Goal: Task Accomplishment & Management: Complete application form

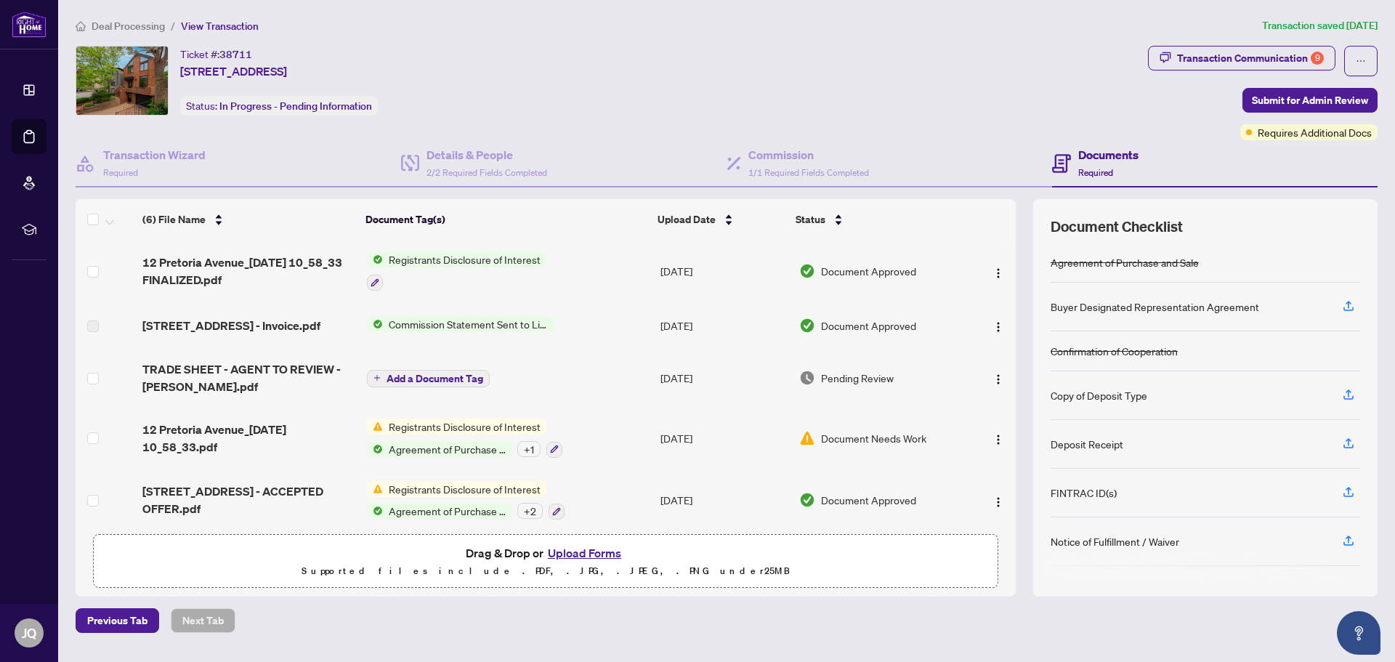
scroll to position [70, 0]
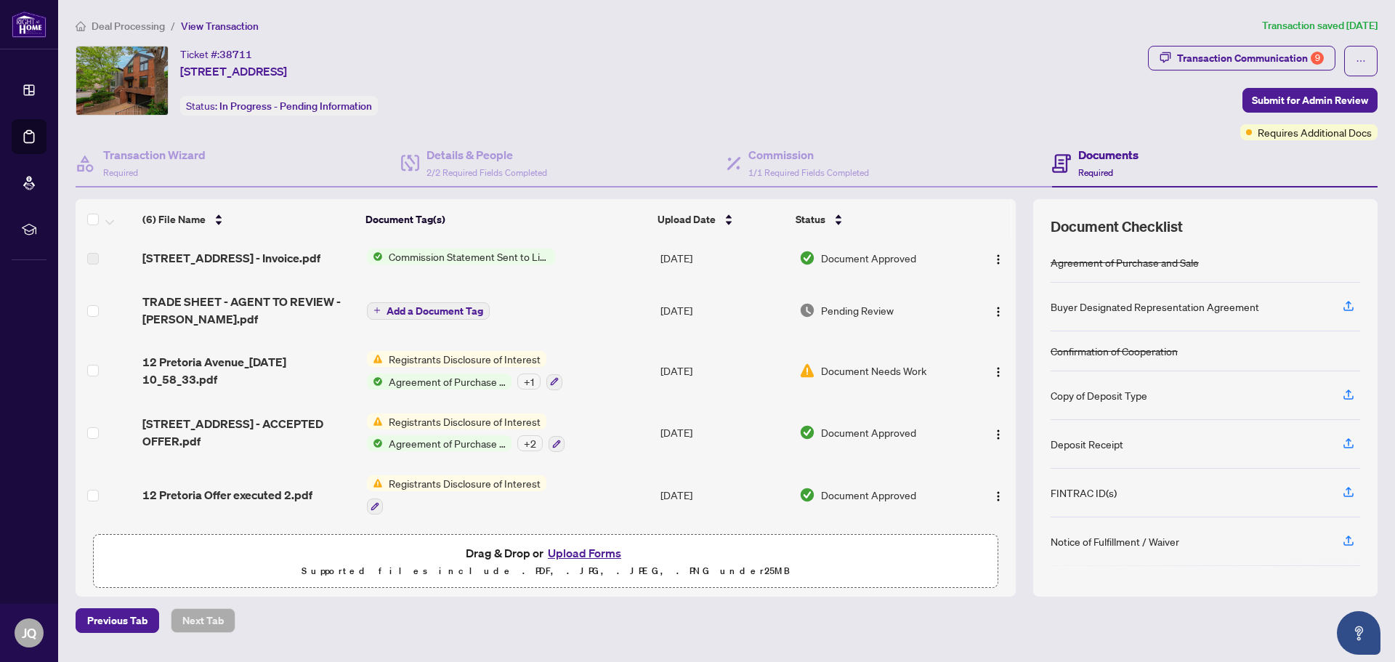
click at [823, 366] on span "Document Needs Work" at bounding box center [873, 371] width 105 height 16
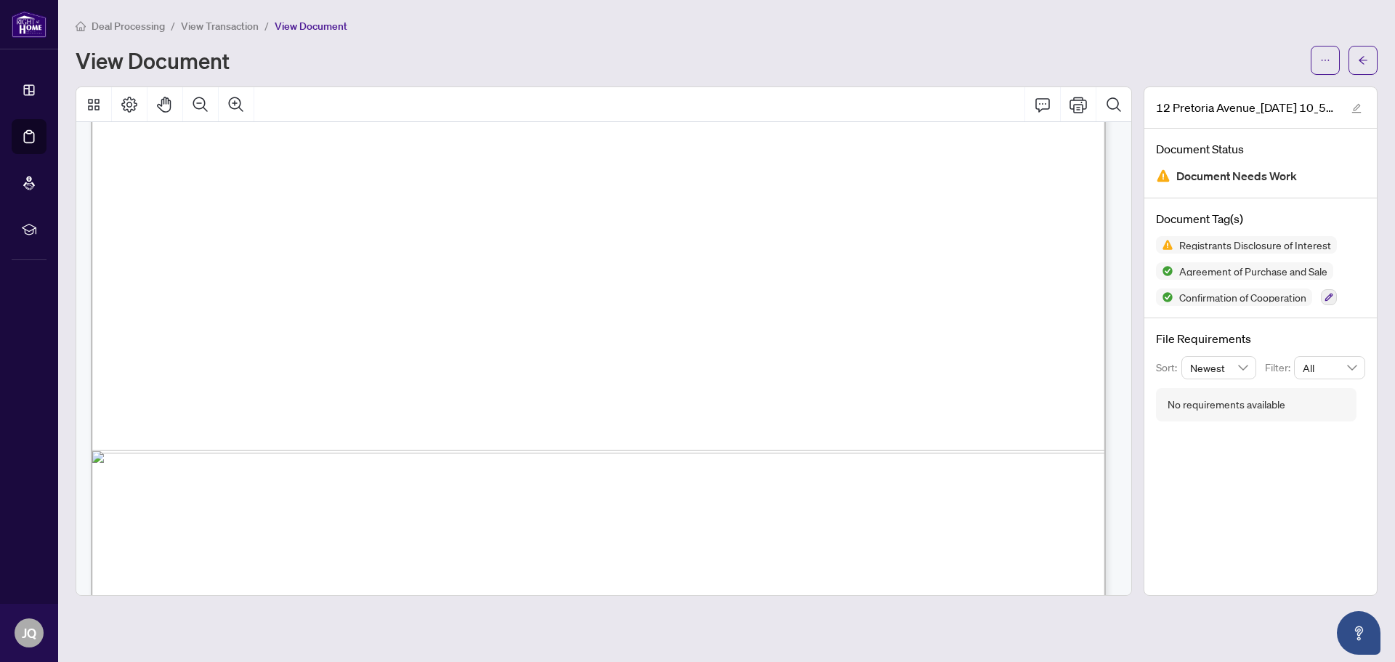
scroll to position [654, 0]
click at [1362, 62] on icon "arrow-left" at bounding box center [1363, 60] width 9 height 8
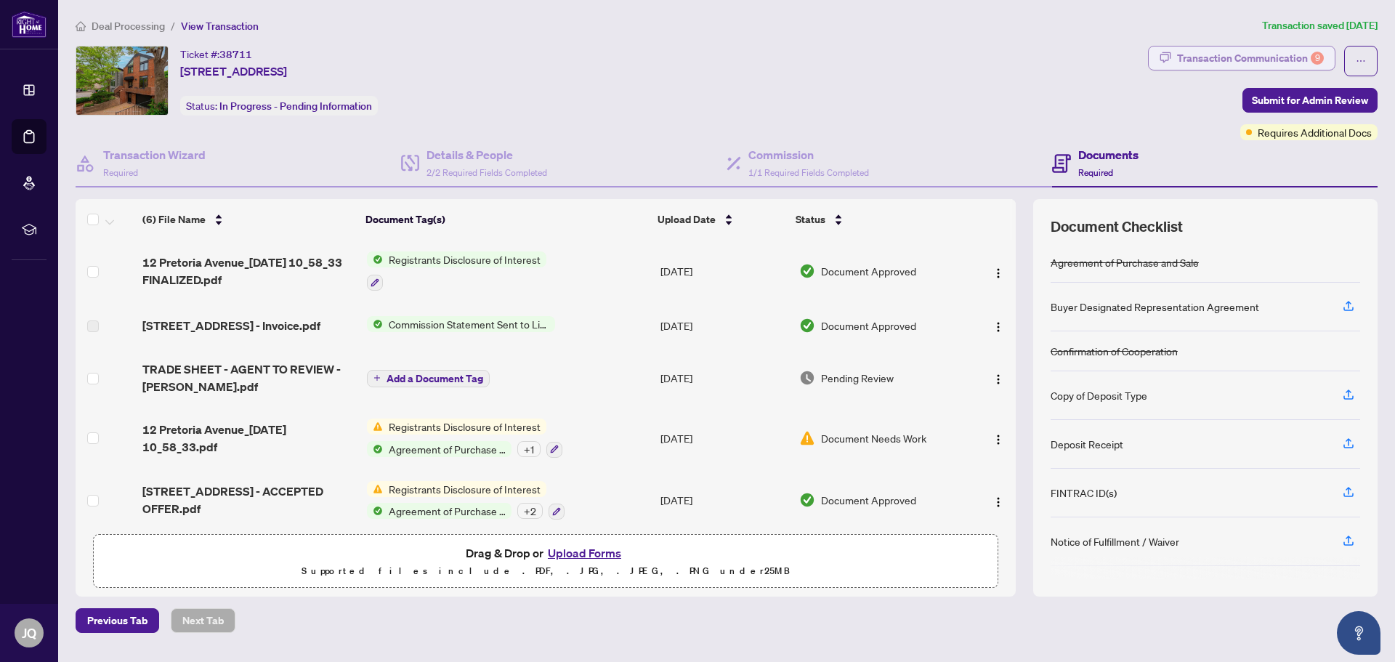
click at [1297, 64] on div "Transaction Communication 9" at bounding box center [1250, 58] width 147 height 23
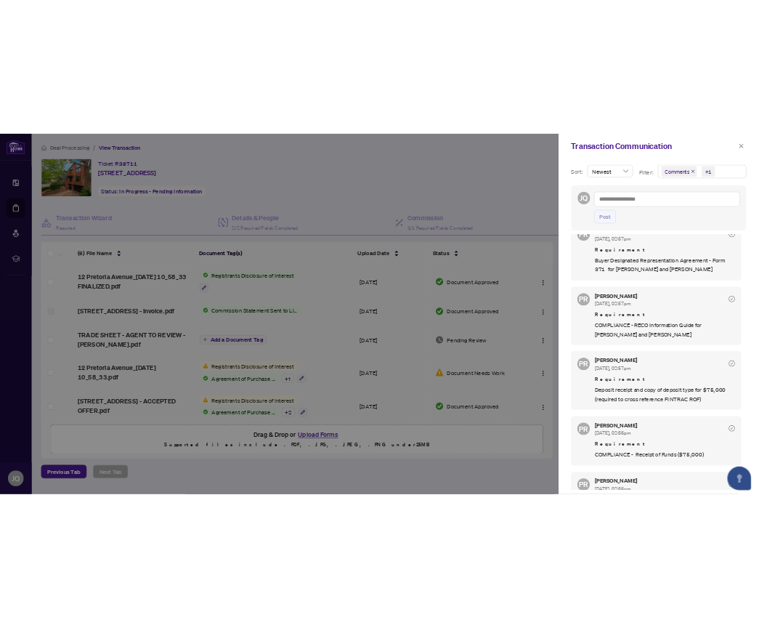
scroll to position [363, 0]
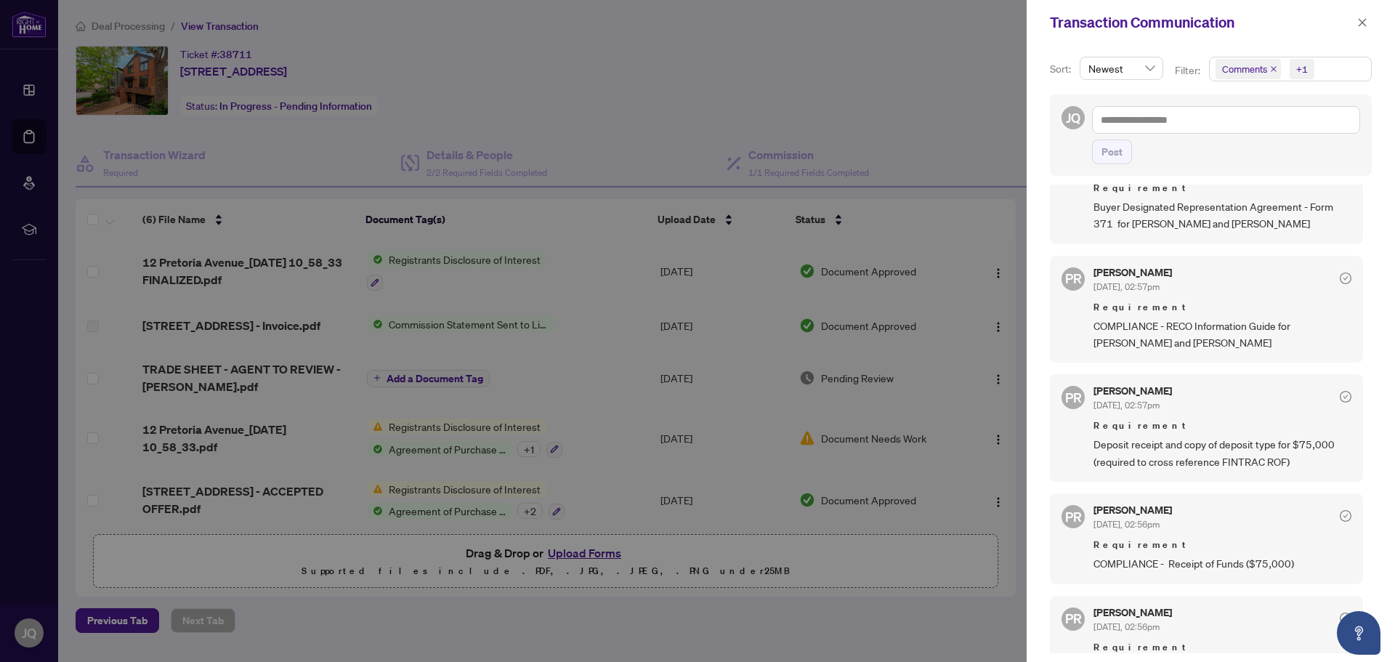
click at [624, 72] on div at bounding box center [697, 331] width 1395 height 662
click at [1364, 31] on span "button" at bounding box center [1362, 22] width 10 height 23
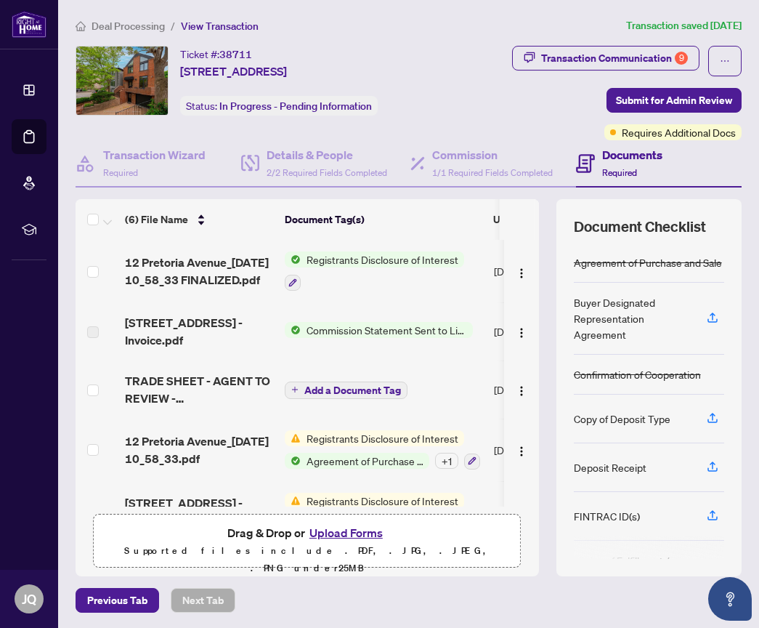
click at [545, 187] on div "Transaction Wizard Required Details & People 2/2 Required Fields Completed Comm…" at bounding box center [409, 357] width 666 height 435
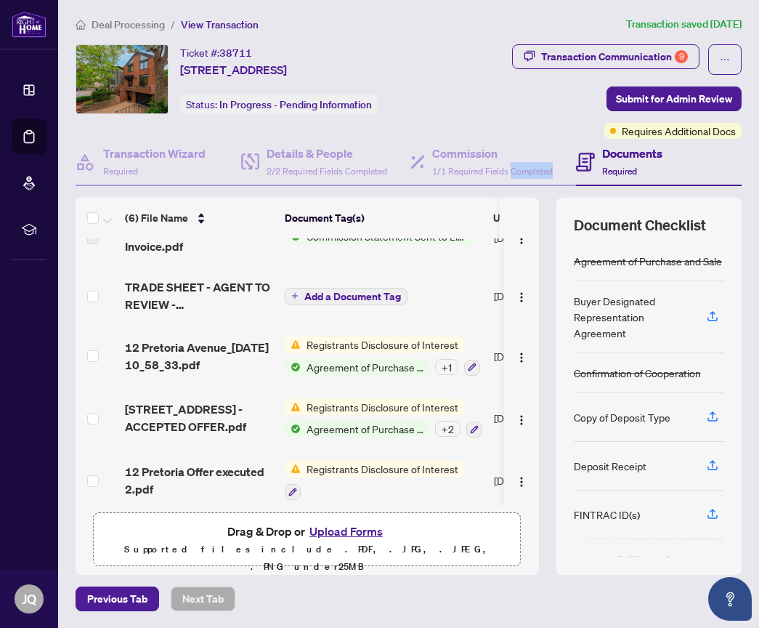
scroll to position [102, 0]
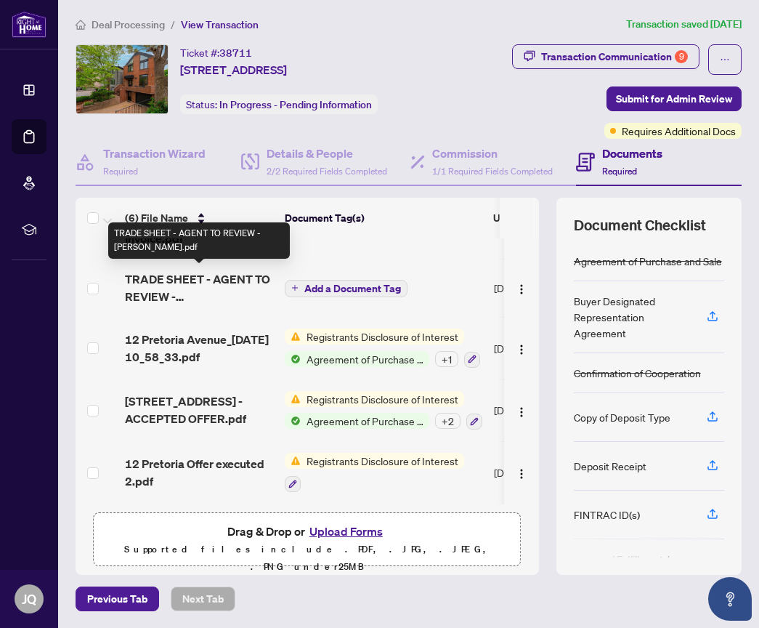
click at [201, 281] on span "TRADE SHEET - AGENT TO REVIEW - [PERSON_NAME].pdf" at bounding box center [199, 287] width 148 height 35
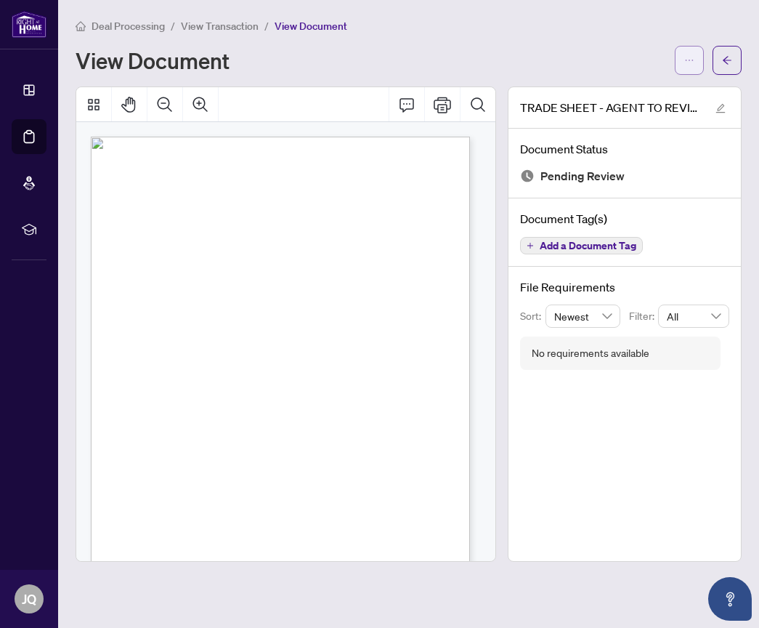
click at [690, 62] on icon "ellipsis" at bounding box center [689, 60] width 10 height 10
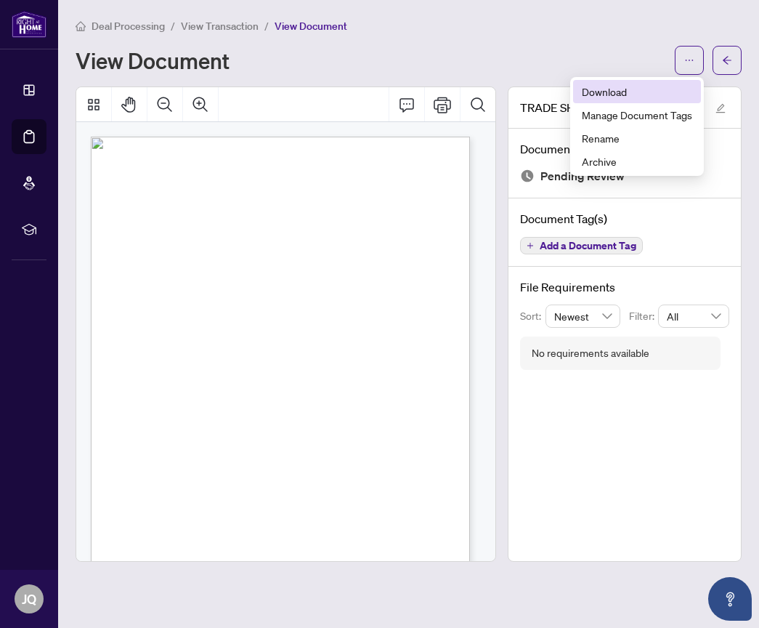
click at [599, 98] on span "Download" at bounding box center [637, 92] width 110 height 16
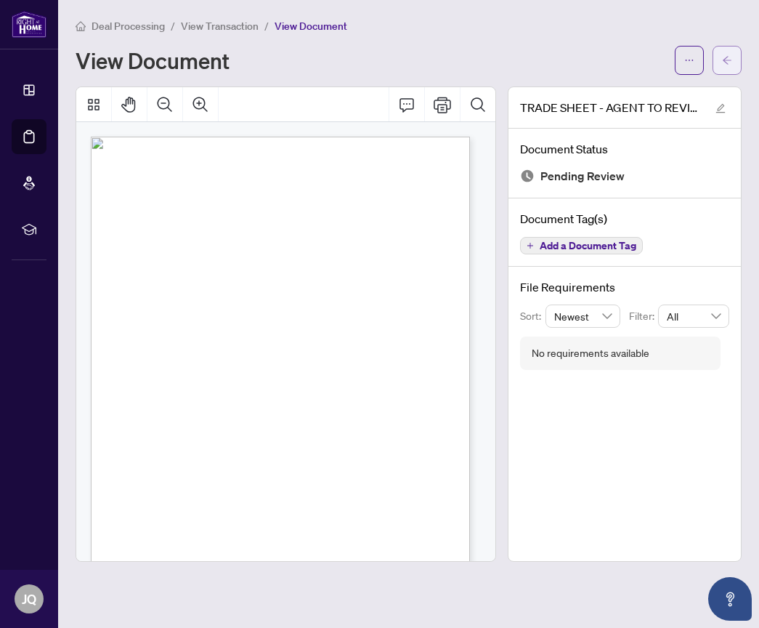
click at [724, 60] on icon "arrow-left" at bounding box center [727, 60] width 10 height 10
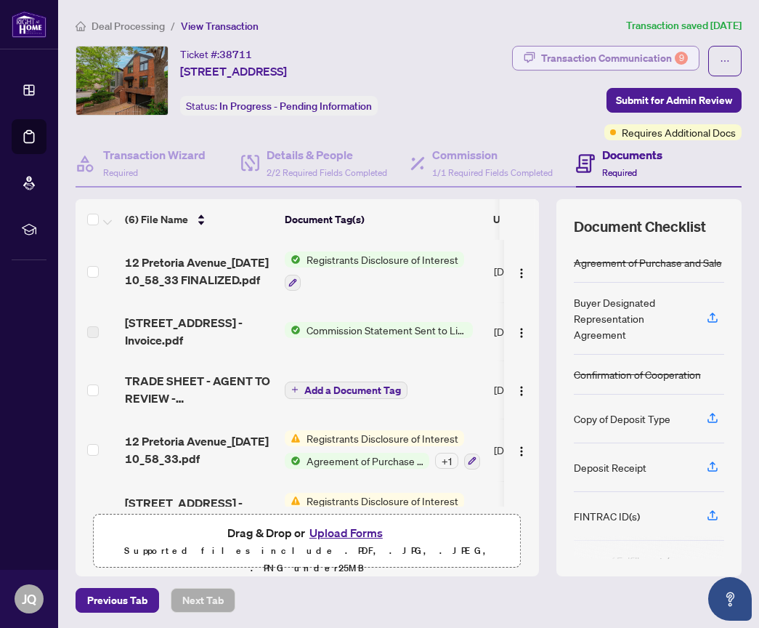
click at [594, 50] on div "Transaction Communication 9" at bounding box center [614, 58] width 147 height 23
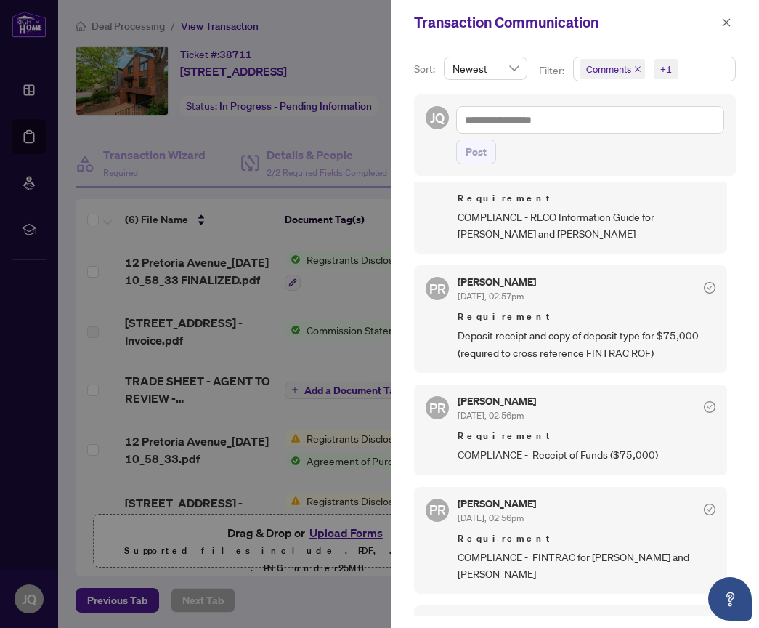
scroll to position [435, 0]
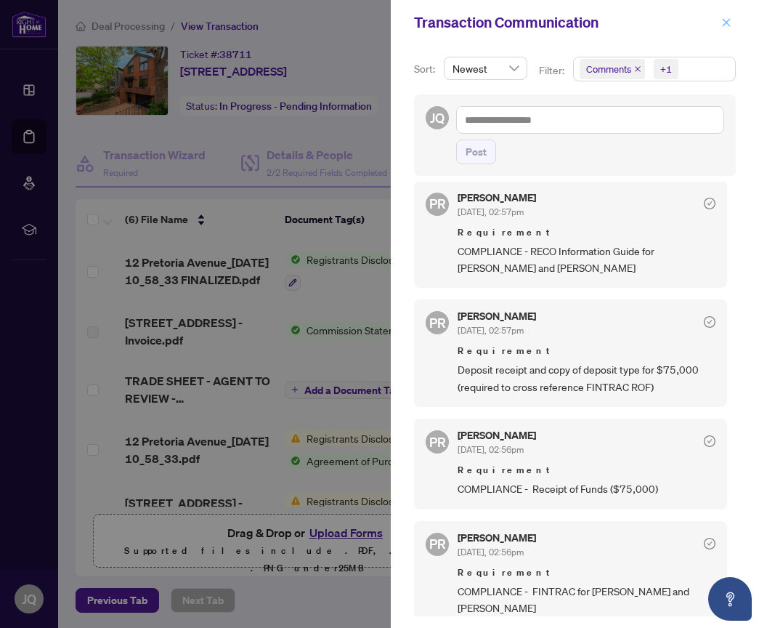
click at [724, 21] on icon "close" at bounding box center [727, 22] width 10 height 10
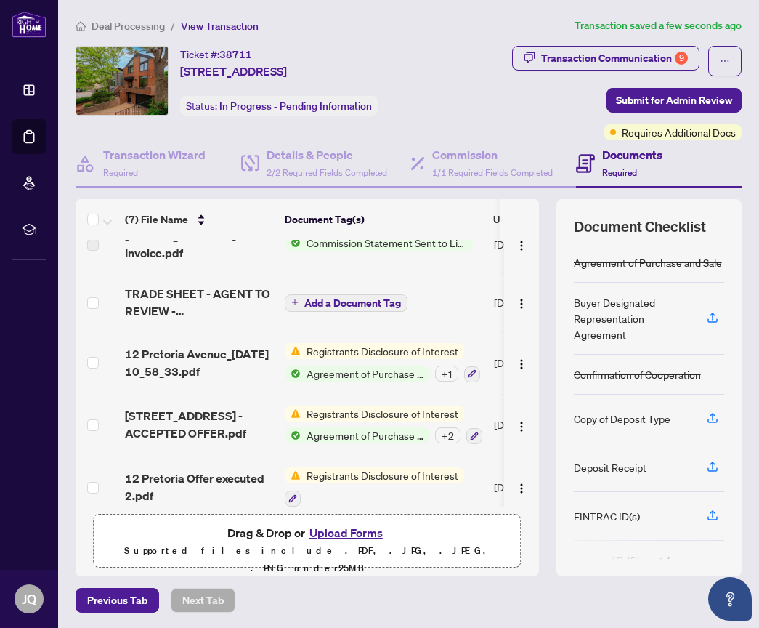
scroll to position [161, 0]
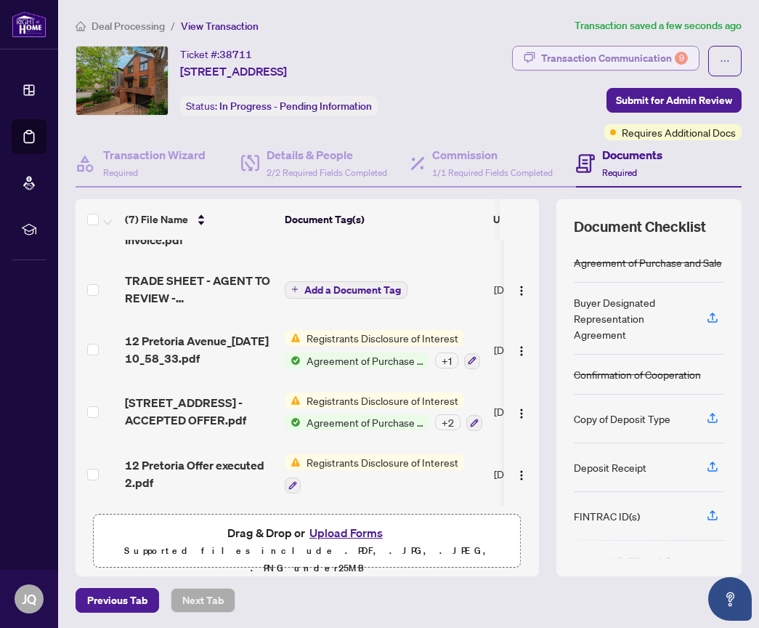
click at [612, 56] on div "Transaction Communication 9" at bounding box center [614, 58] width 147 height 23
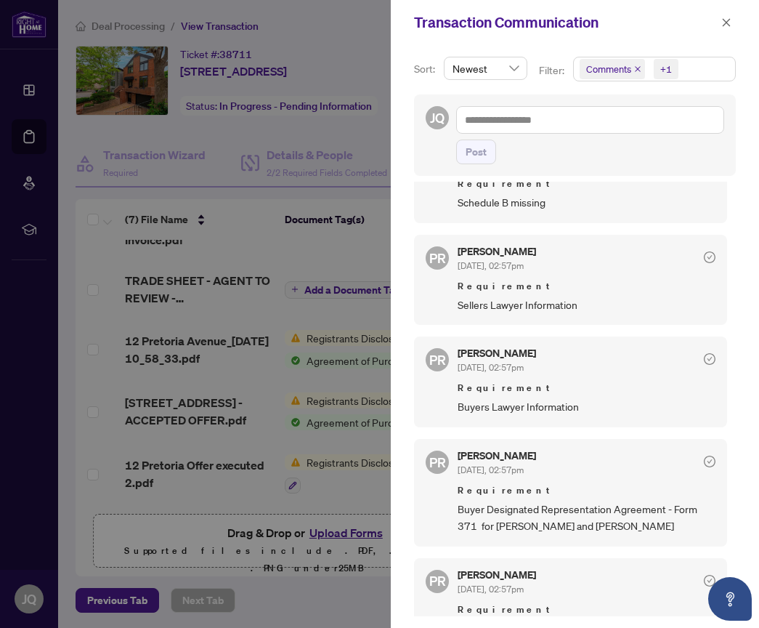
scroll to position [0, 0]
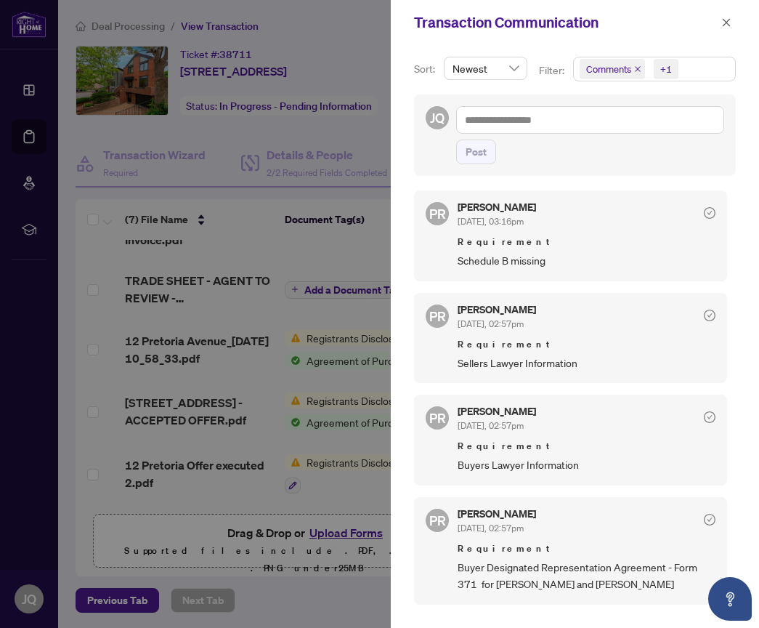
click at [328, 22] on div at bounding box center [379, 314] width 759 height 628
click at [724, 26] on icon "close" at bounding box center [727, 22] width 10 height 10
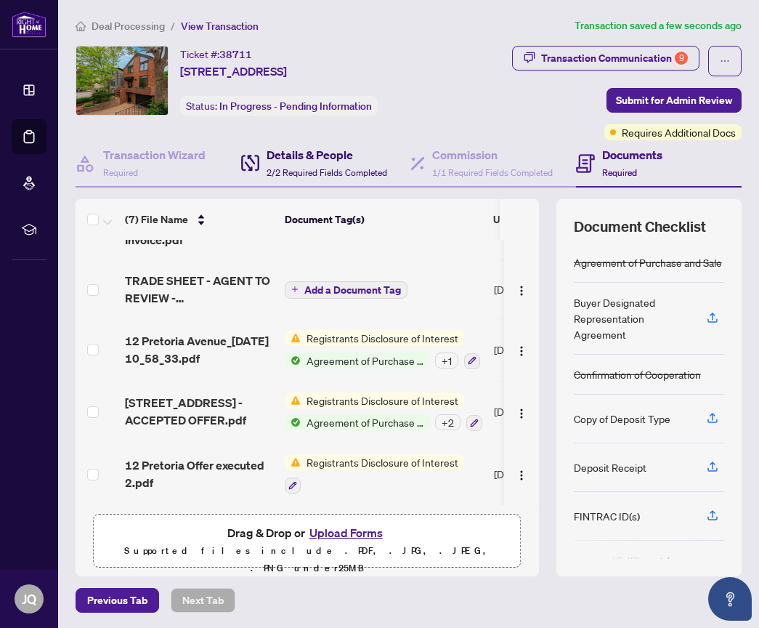
click at [340, 157] on h4 "Details & People" at bounding box center [327, 154] width 121 height 17
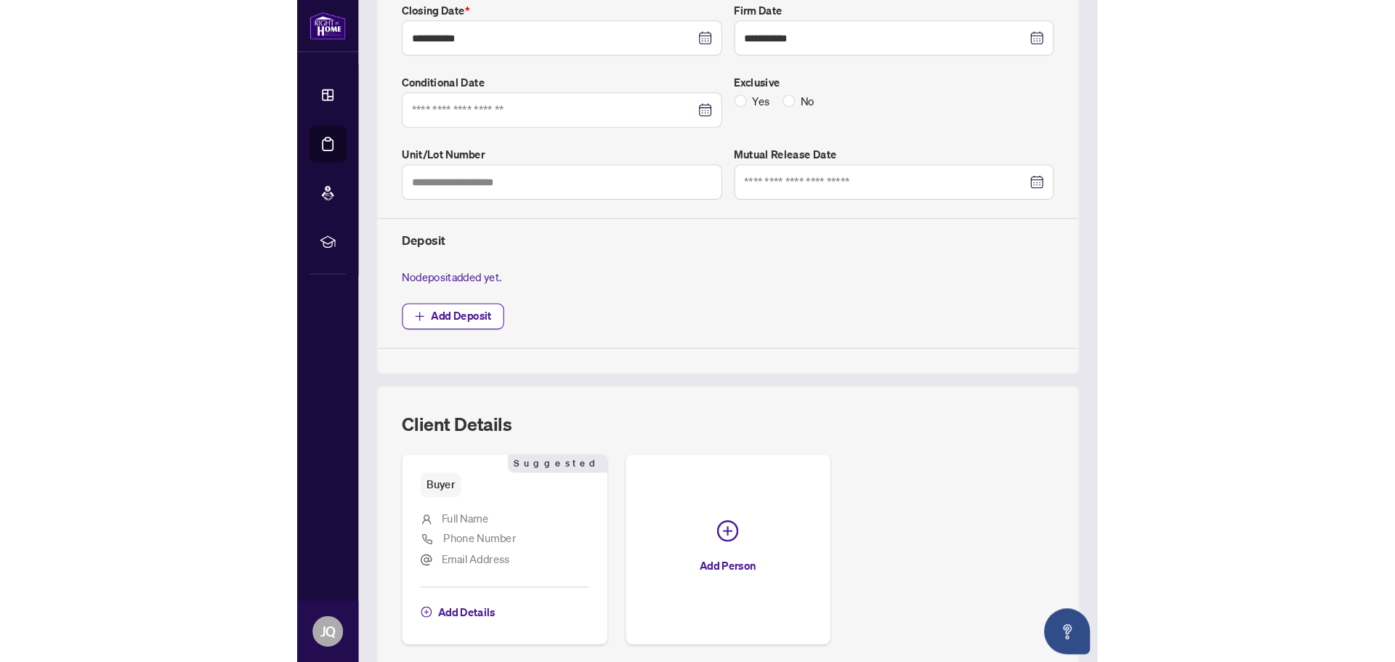
scroll to position [390, 0]
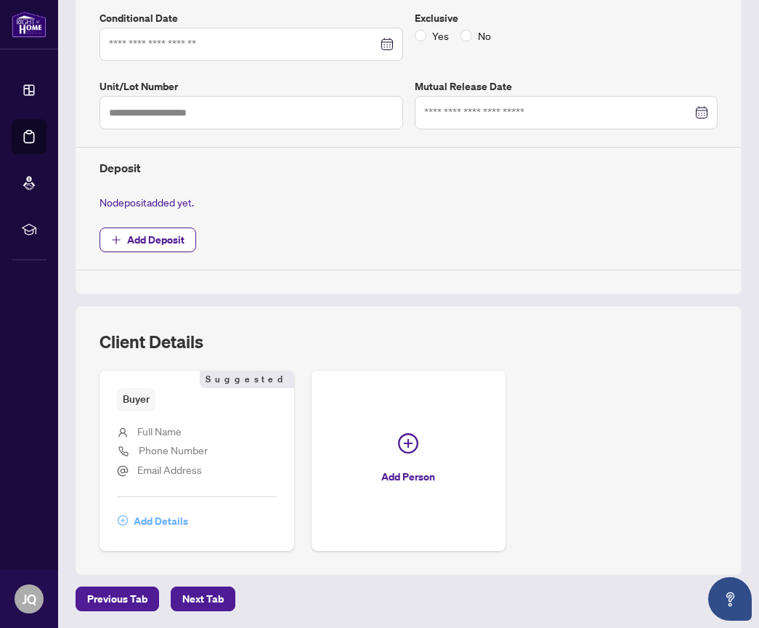
click at [159, 524] on span "Add Details" at bounding box center [161, 520] width 54 height 23
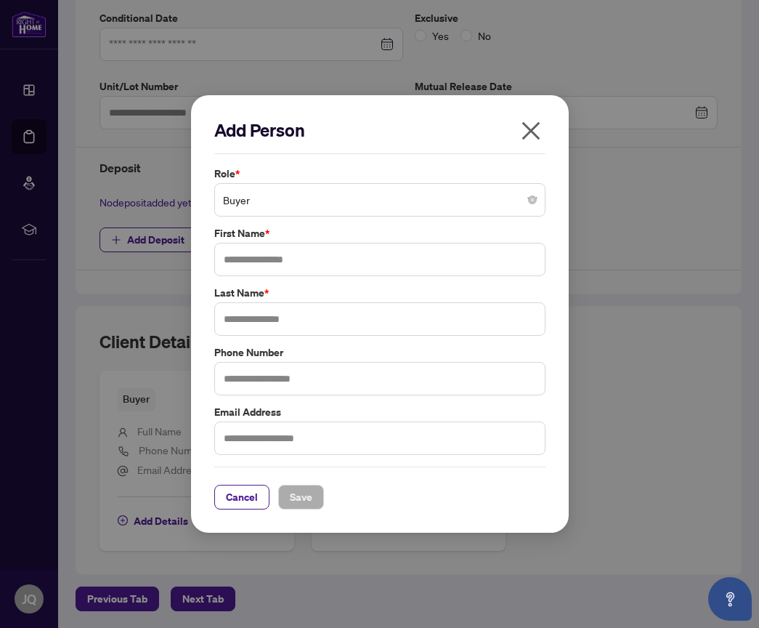
click at [517, 134] on button "button" at bounding box center [531, 133] width 29 height 31
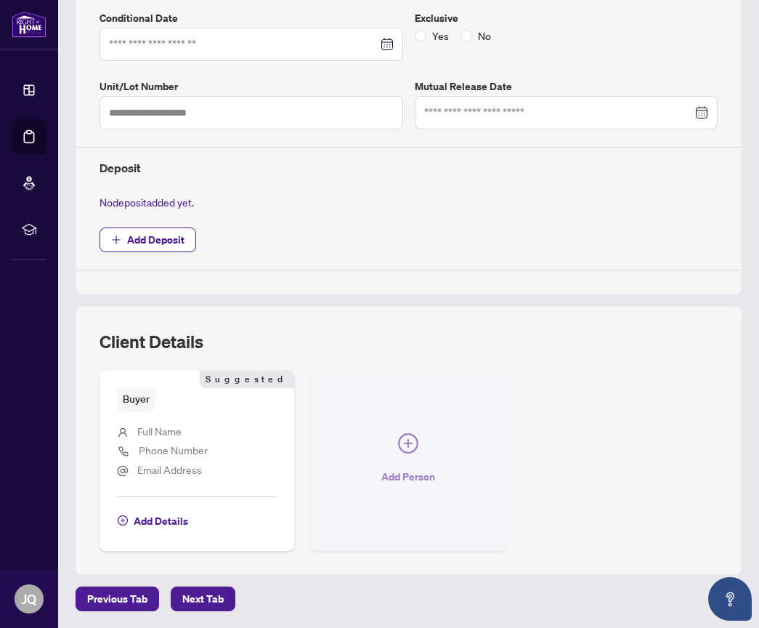
click at [392, 449] on button "Add Person" at bounding box center [409, 460] width 195 height 179
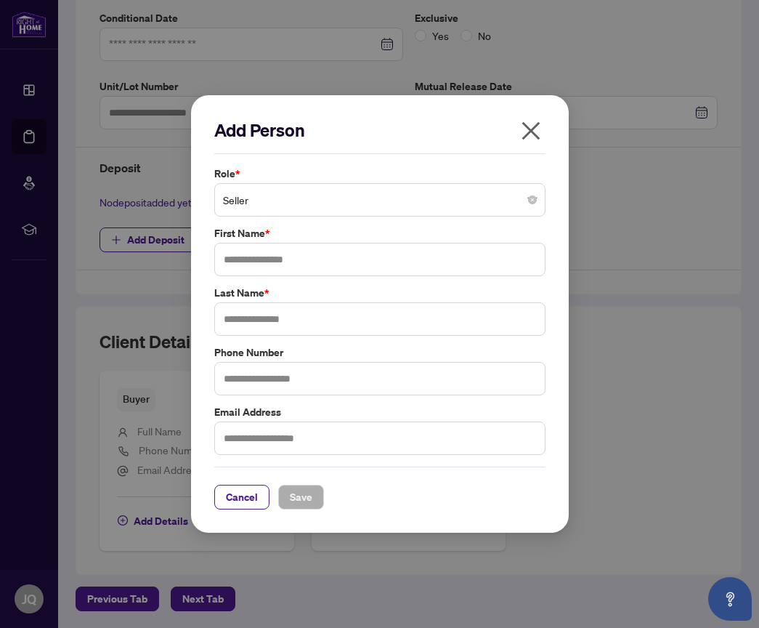
click at [303, 204] on span "Seller" at bounding box center [380, 200] width 314 height 28
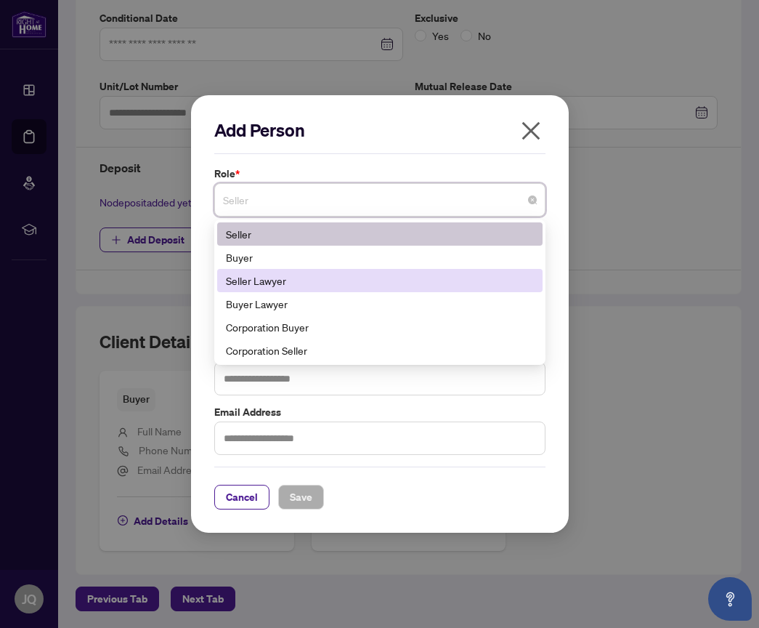
click at [301, 288] on div "Seller Lawyer" at bounding box center [380, 280] width 308 height 16
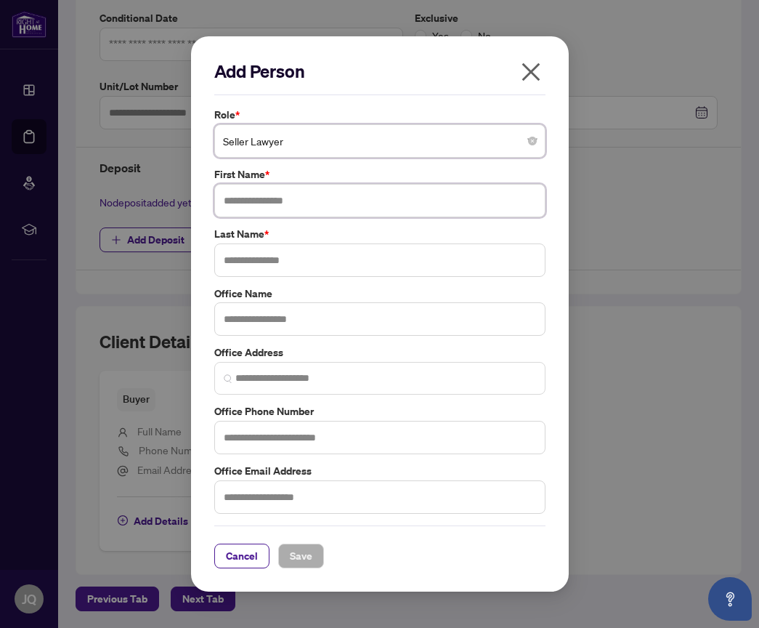
click at [285, 201] on input "text" at bounding box center [379, 200] width 331 height 33
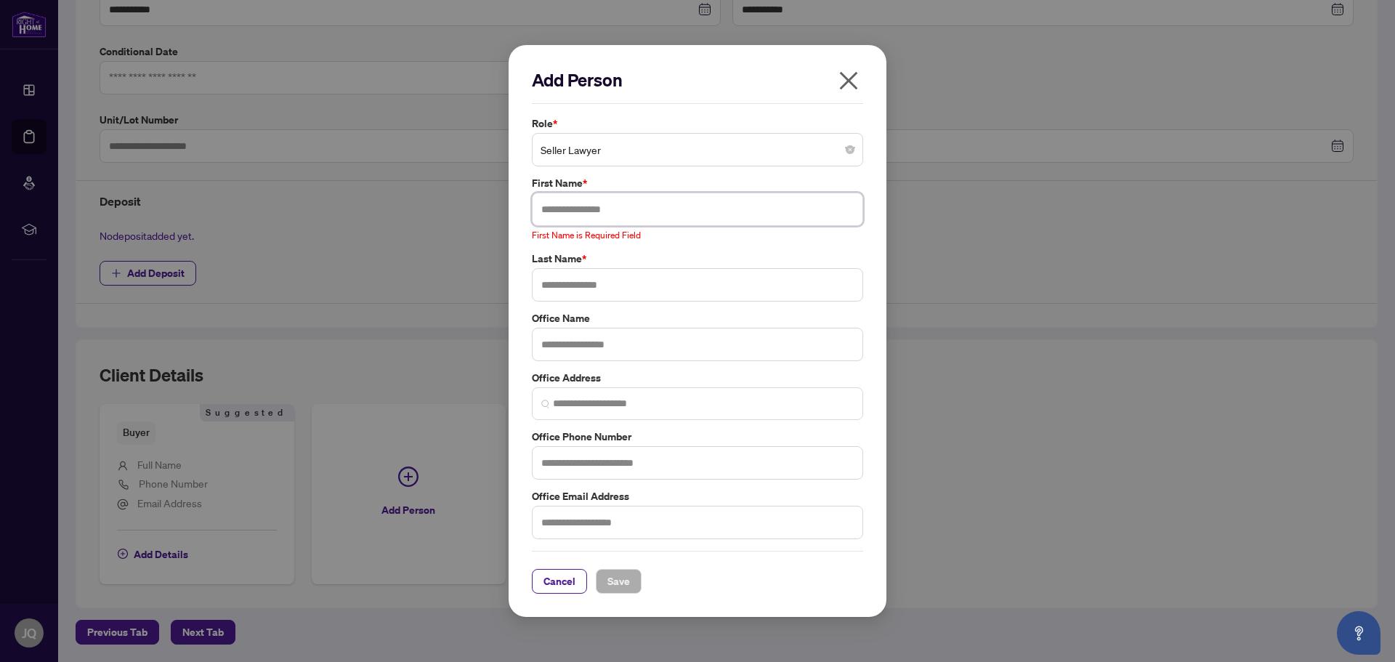
scroll to position [356, 0]
click at [656, 217] on input "text" at bounding box center [697, 209] width 331 height 33
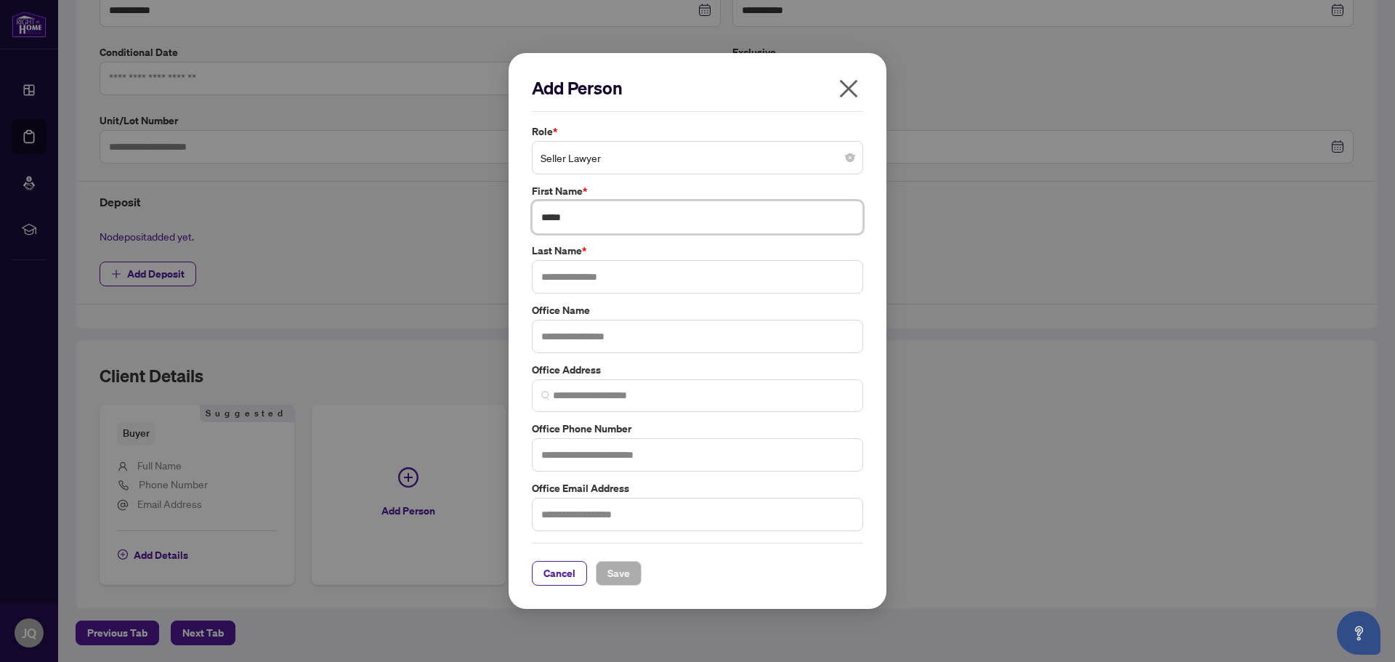
type input "*****"
type input "*********"
click at [629, 578] on span "Save" at bounding box center [618, 573] width 23 height 23
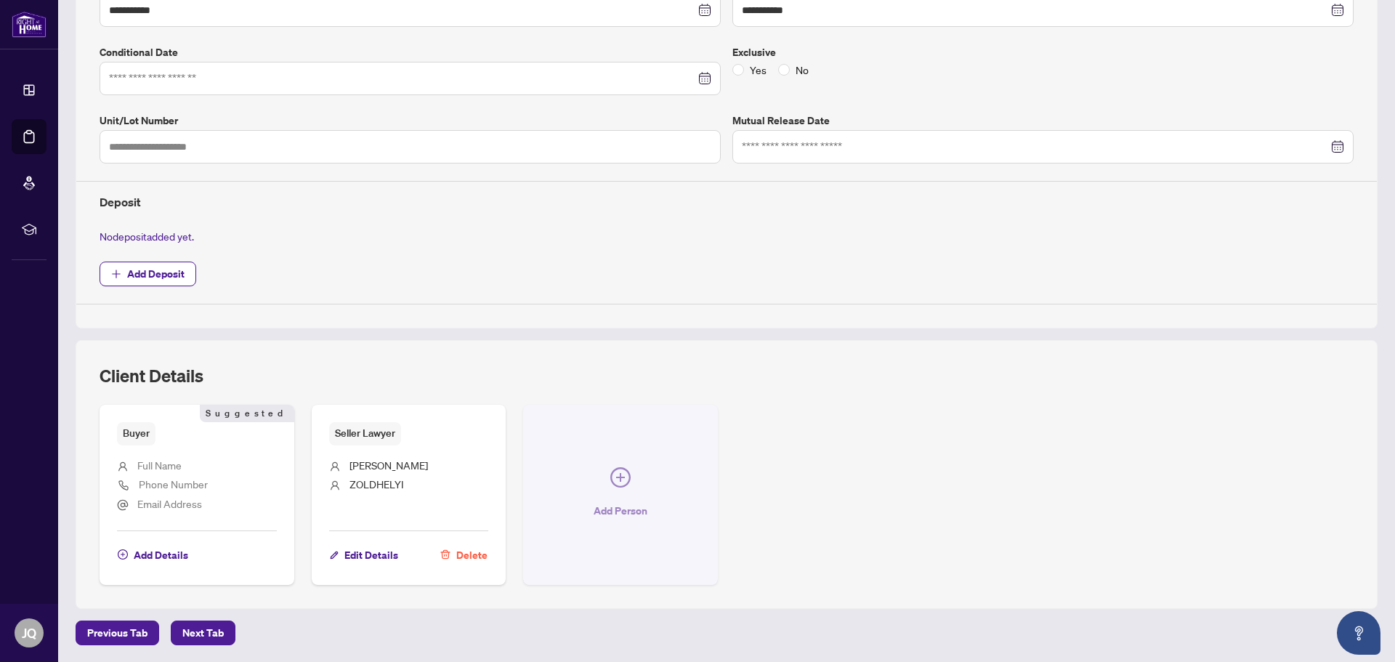
click at [618, 476] on icon "plus-circle" at bounding box center [620, 477] width 20 height 20
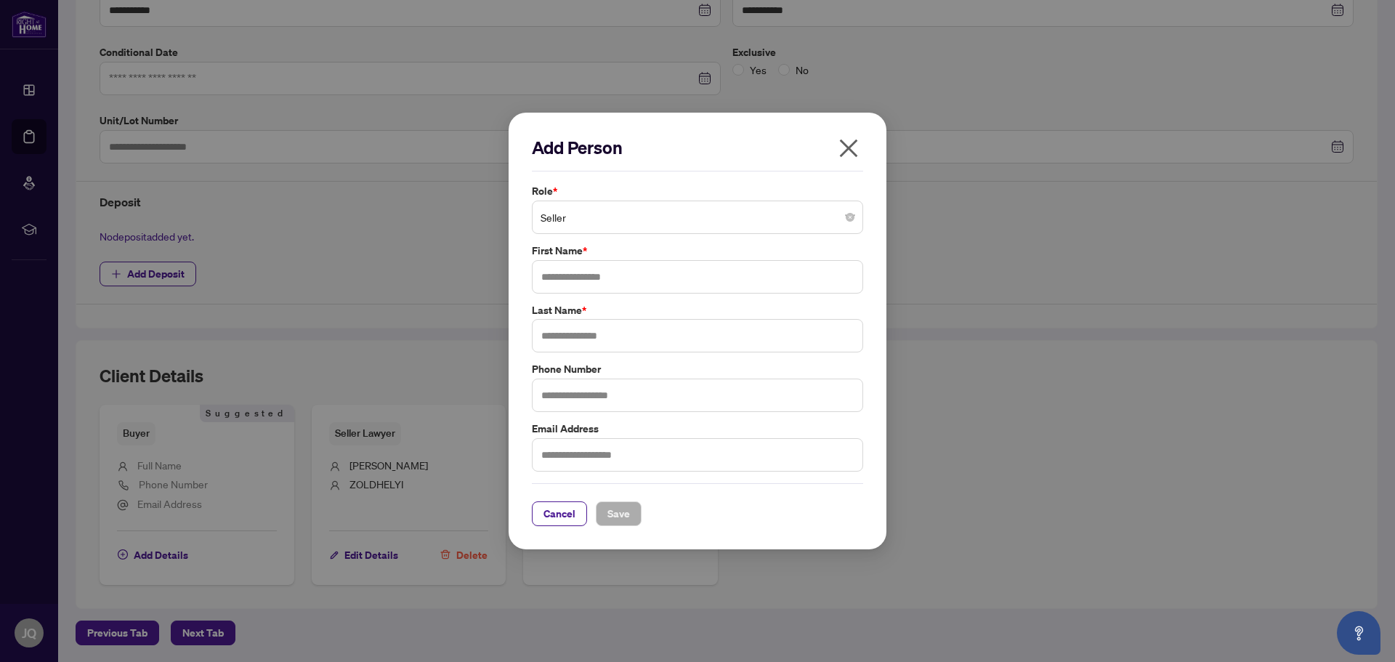
click at [599, 231] on input "search" at bounding box center [691, 219] width 301 height 32
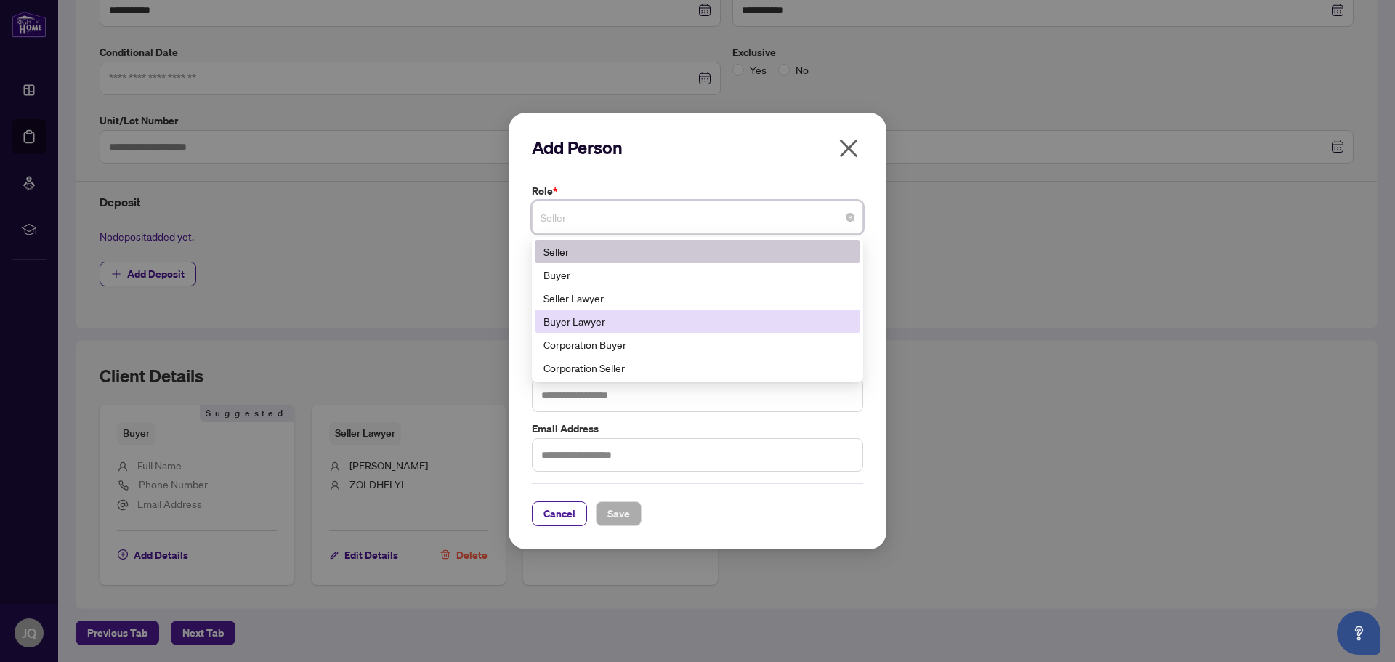
click at [583, 318] on div "Buyer Lawyer" at bounding box center [698, 321] width 308 height 16
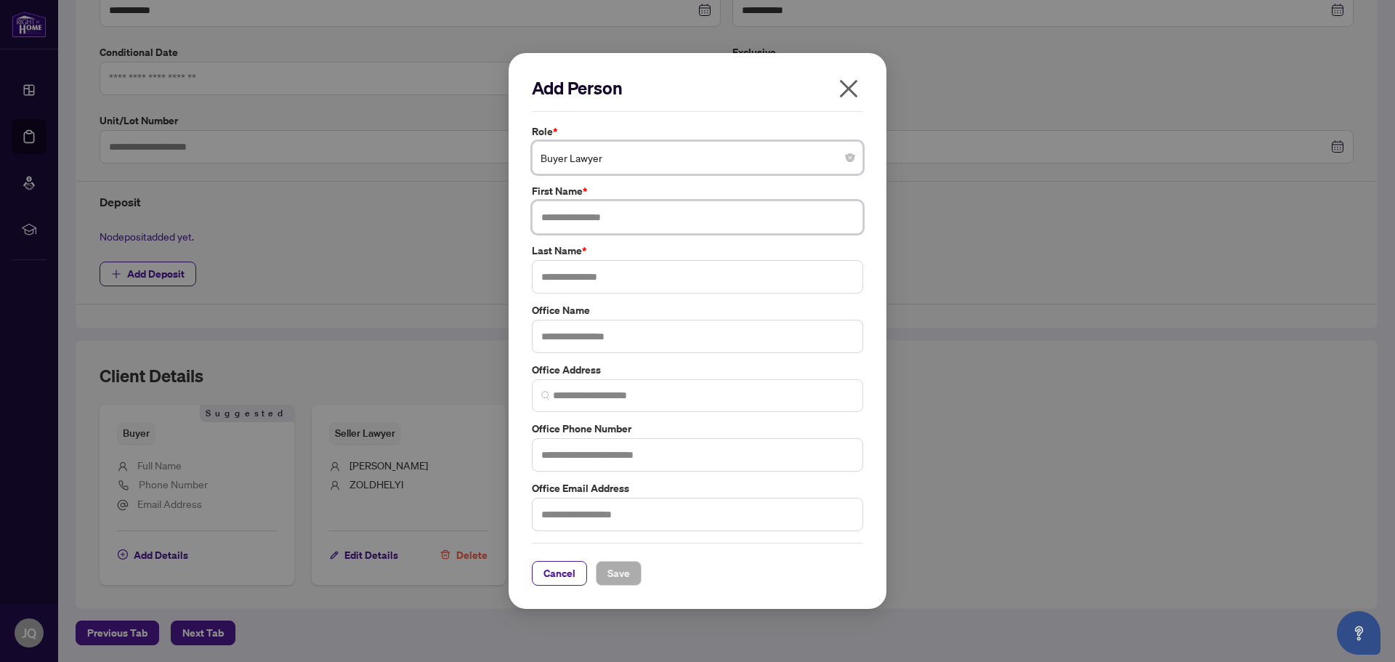
click at [605, 220] on input "text" at bounding box center [697, 217] width 331 height 33
type input "******"
type input "**"
click at [634, 567] on button "Save" at bounding box center [619, 573] width 46 height 25
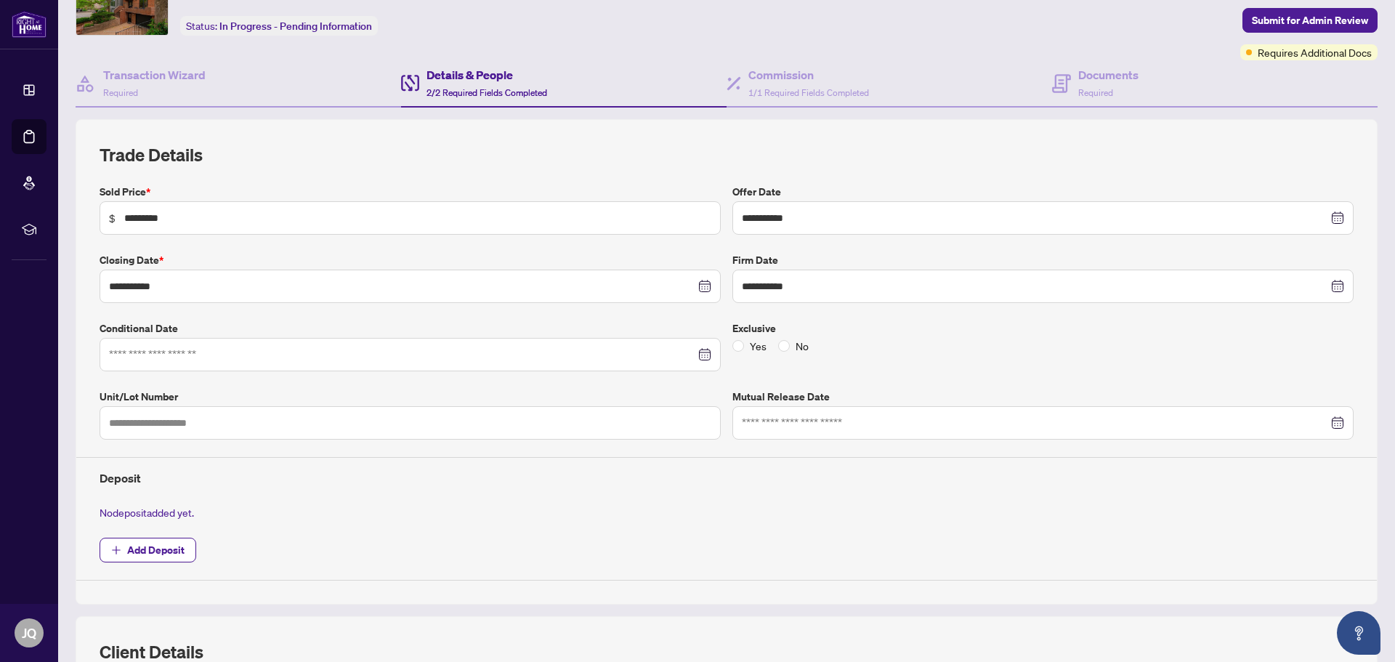
scroll to position [0, 0]
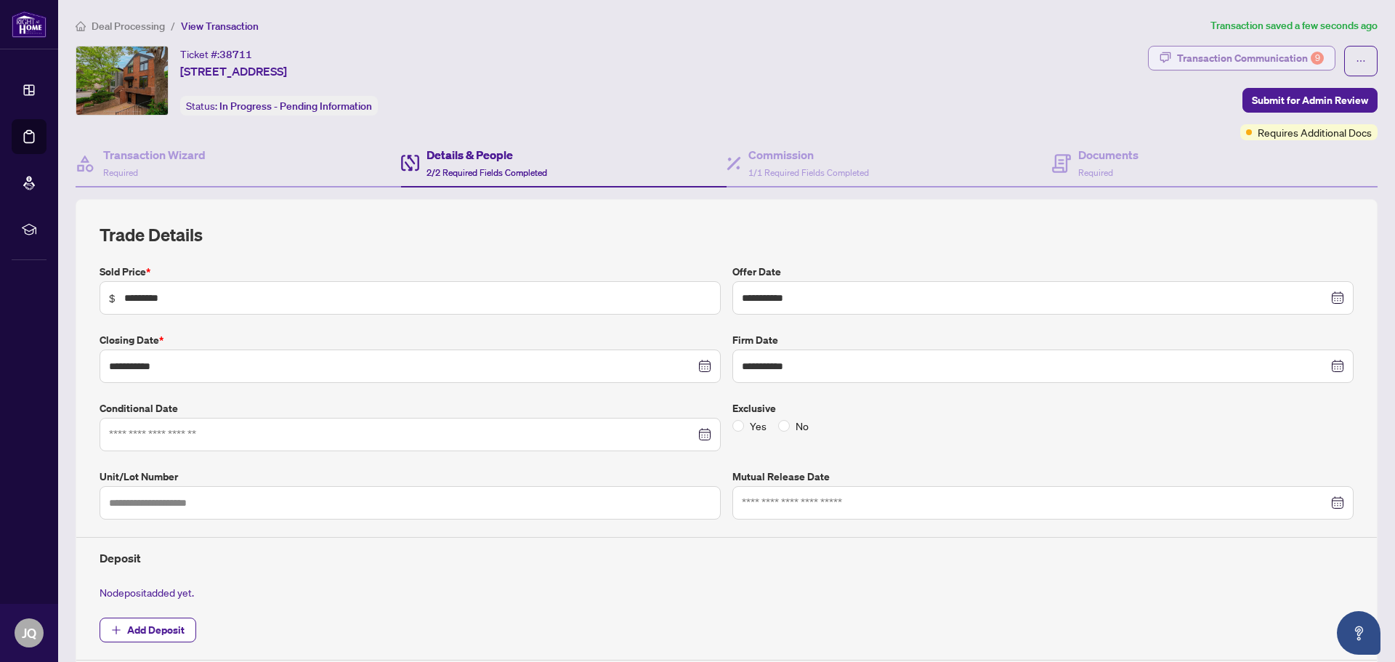
click at [1298, 62] on div "Transaction Communication 9" at bounding box center [1250, 58] width 147 height 23
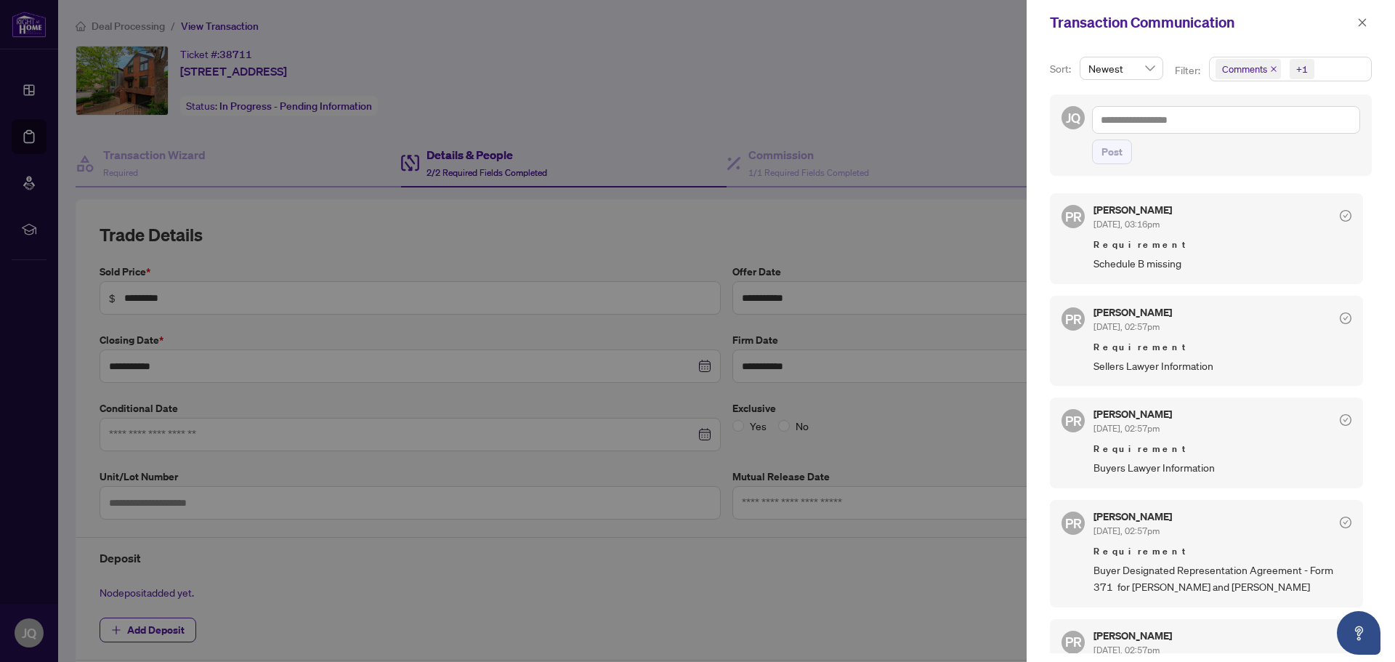
click at [643, 81] on div at bounding box center [697, 331] width 1395 height 662
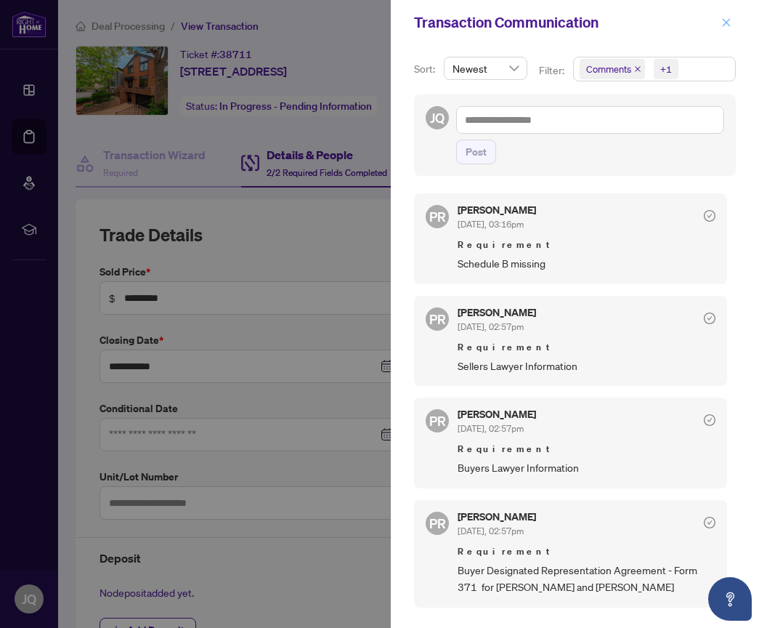
click at [735, 20] on button "button" at bounding box center [726, 22] width 19 height 17
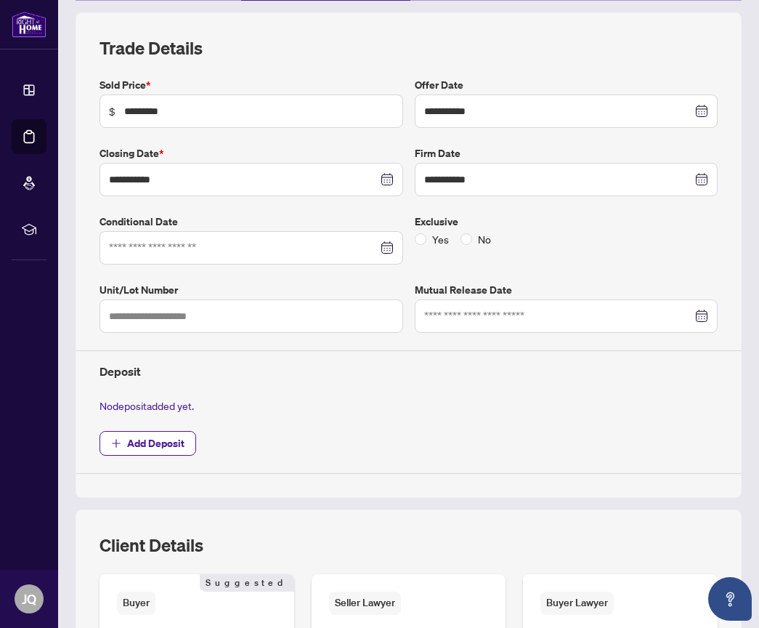
scroll to position [73, 0]
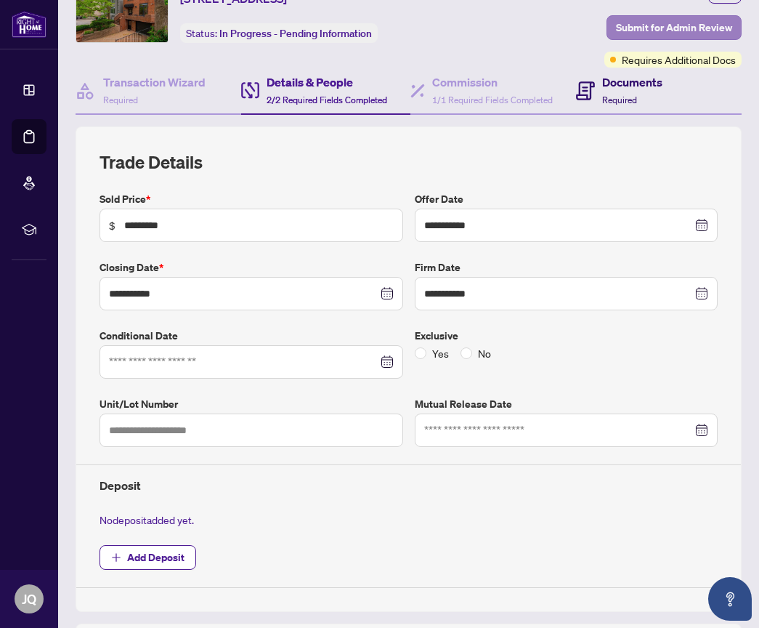
click at [647, 101] on div "Documents Required" at bounding box center [632, 90] width 60 height 34
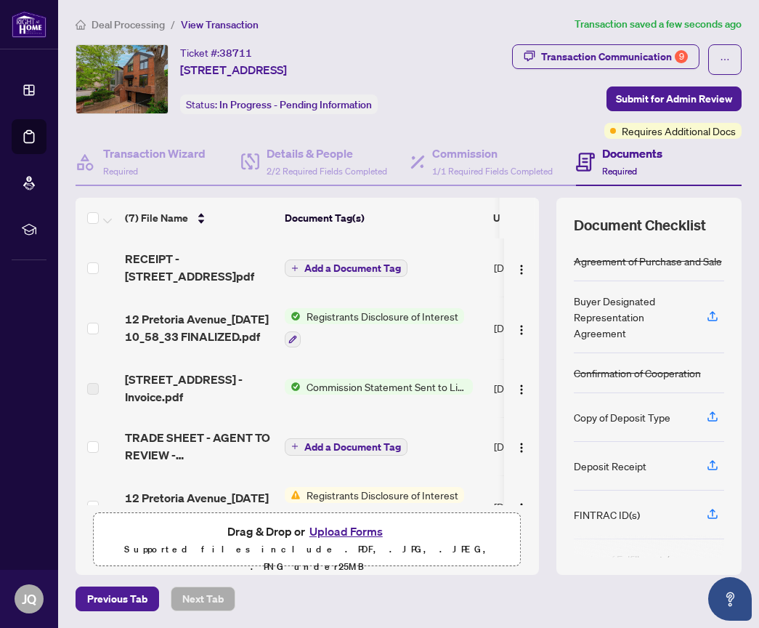
scroll to position [30, 0]
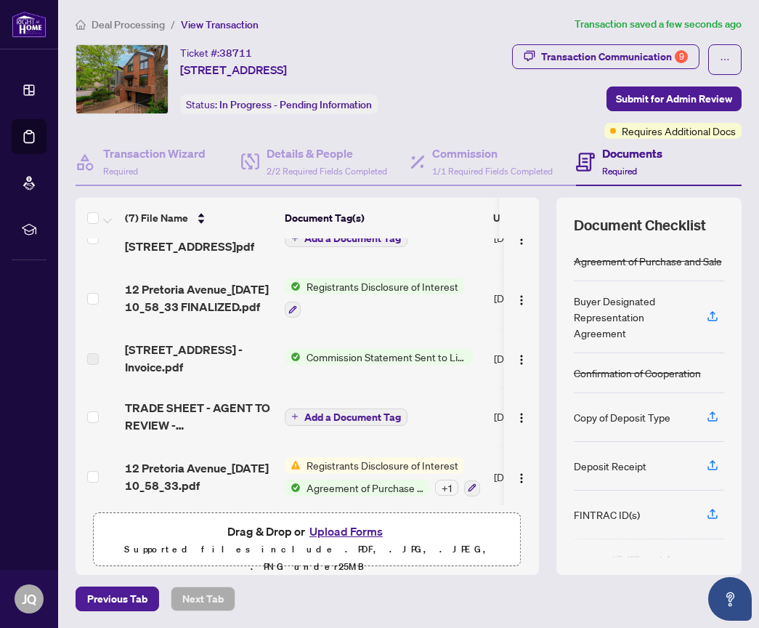
click at [227, 525] on span "Drag & Drop or Upload Forms" at bounding box center [307, 531] width 160 height 19
